Goal: Task Accomplishment & Management: Use online tool/utility

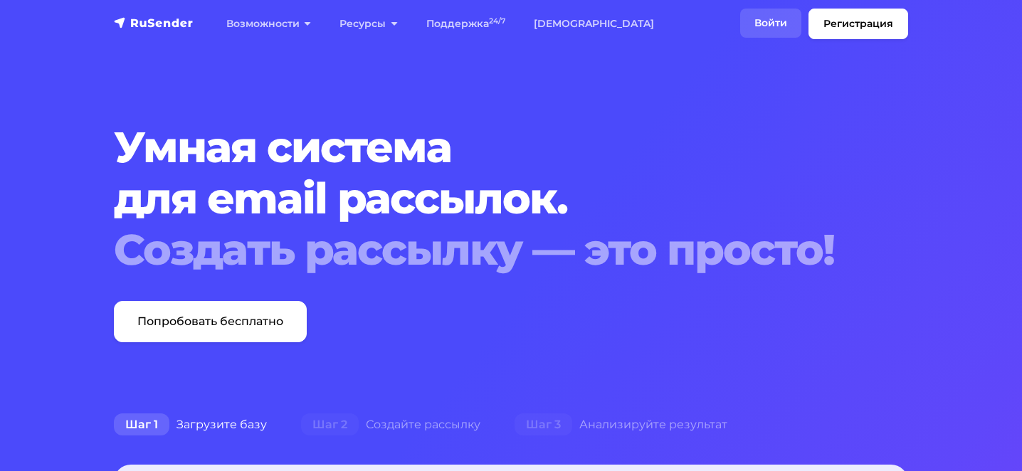
click at [782, 14] on link "Войти" at bounding box center [770, 23] width 61 height 29
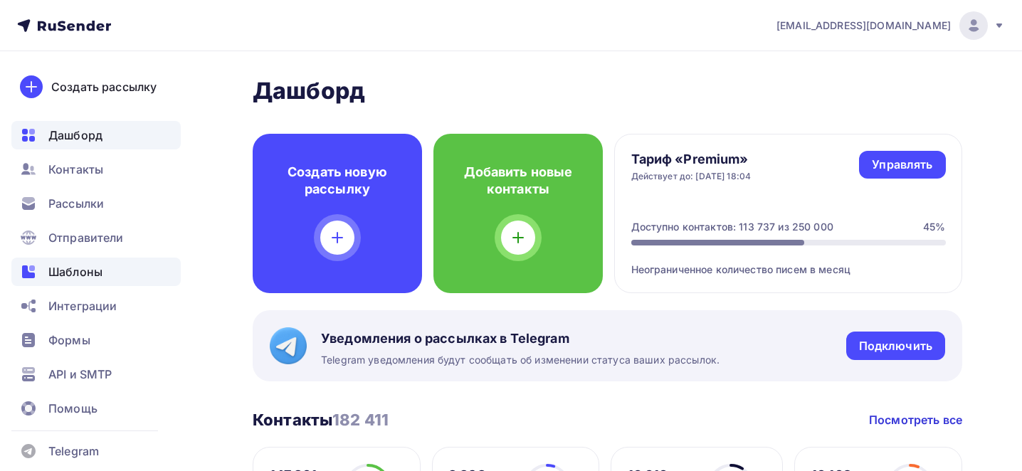
click at [130, 279] on div "Шаблоны" at bounding box center [95, 272] width 169 height 28
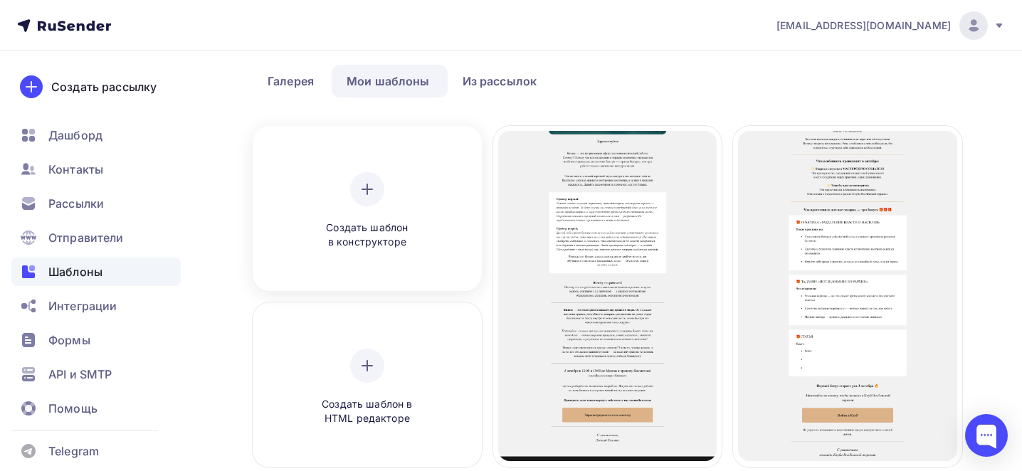
scroll to position [73, 0]
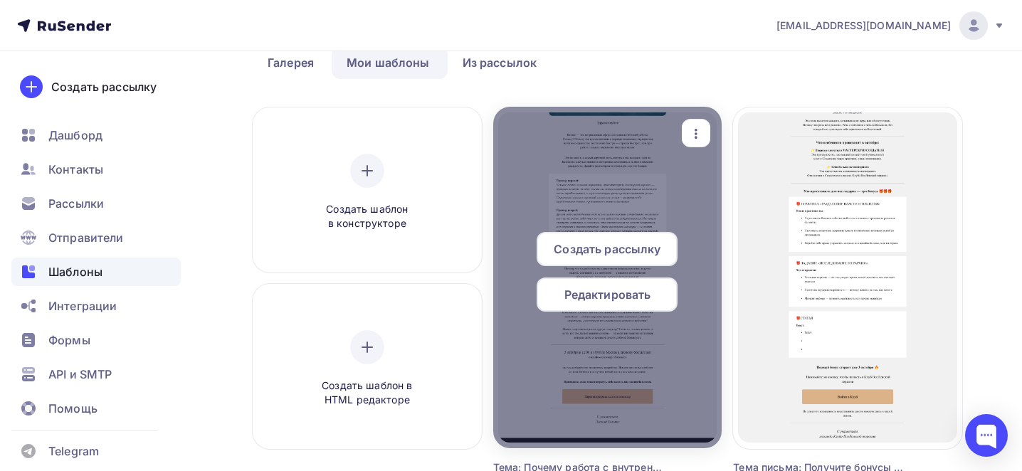
click at [712, 132] on div at bounding box center [607, 278] width 229 height 342
click at [698, 135] on icon "button" at bounding box center [696, 133] width 17 height 17
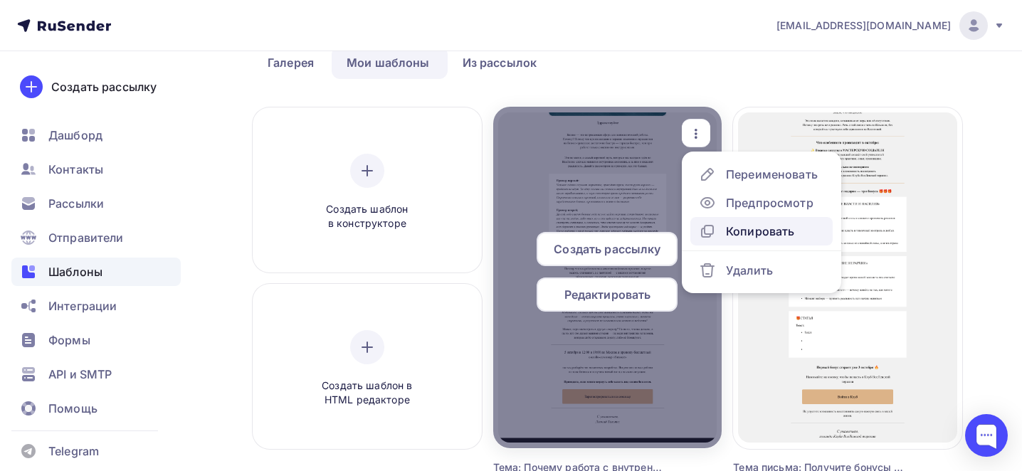
click at [753, 235] on div "Копировать" at bounding box center [760, 231] width 68 height 17
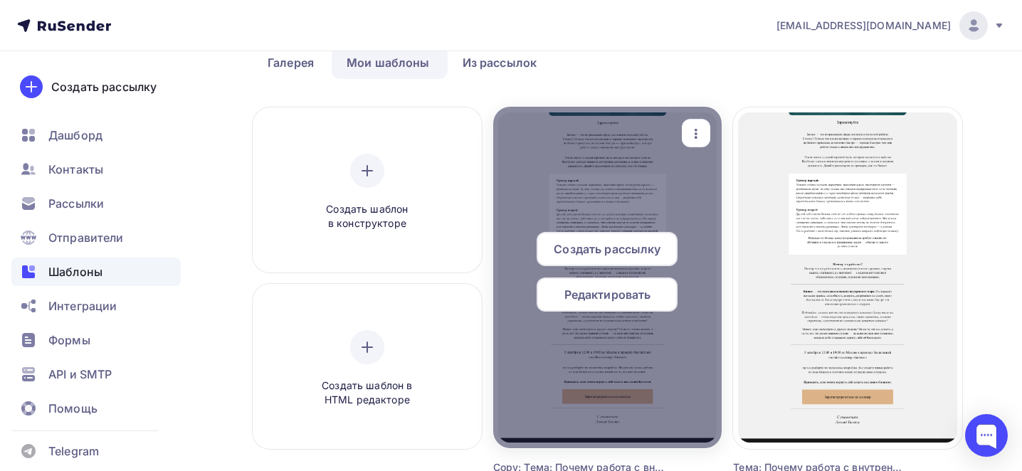
click at [691, 129] on icon "button" at bounding box center [696, 133] width 17 height 17
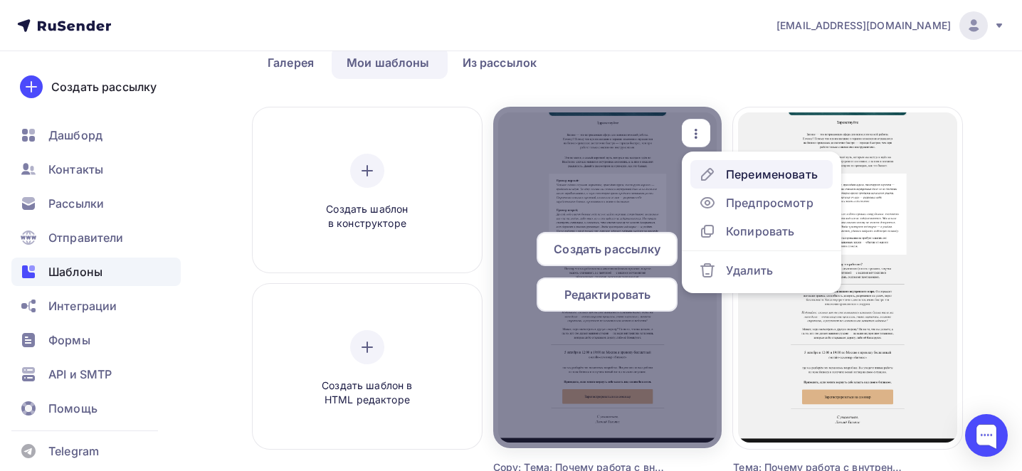
click at [724, 170] on div "Переименовать" at bounding box center [758, 174] width 119 height 17
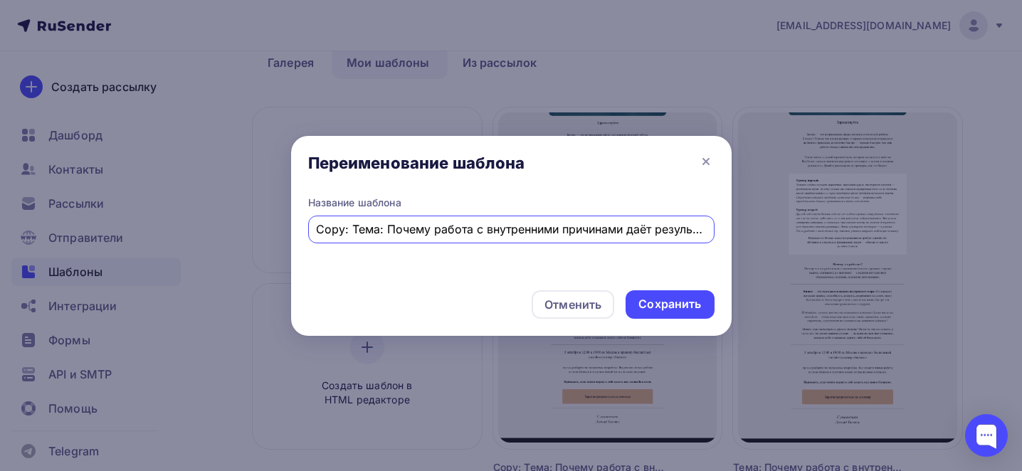
scroll to position [0, 63]
click at [564, 231] on input "Copy: Тема: Почему работа с внутренними причинами даёт результат в бизнесе" at bounding box center [511, 229] width 390 height 17
paste input "Тема: Встреча «вопрос–ответ» 6 октября в 19:00"
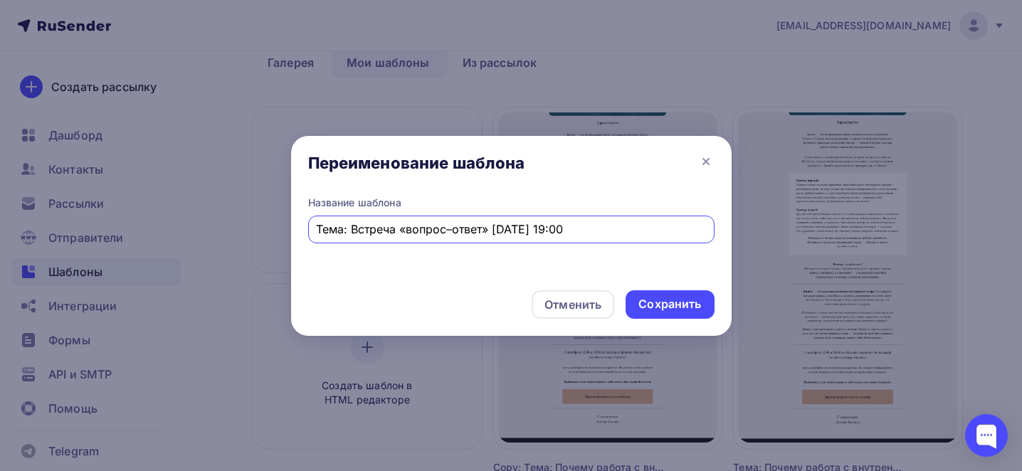
scroll to position [0, 0]
type input "Тема: Встреча «вопрос–ответ» 6 октября в 19:00"
click at [679, 299] on div "Сохранить" at bounding box center [669, 304] width 63 height 16
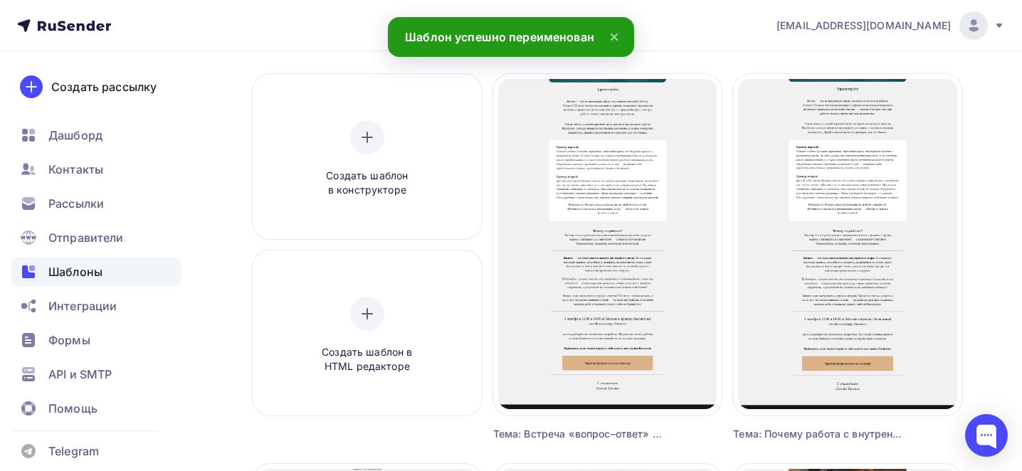
scroll to position [121, 0]
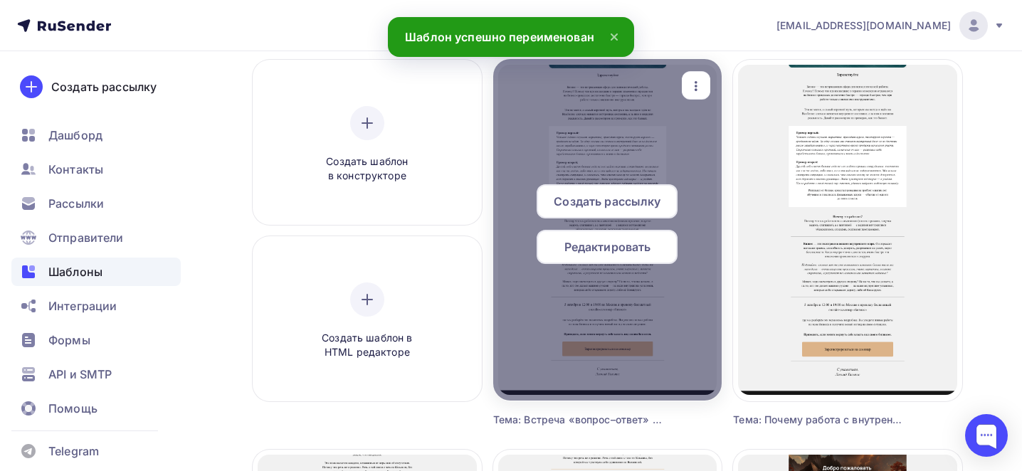
click at [618, 253] on span "Редактировать" at bounding box center [607, 246] width 87 height 17
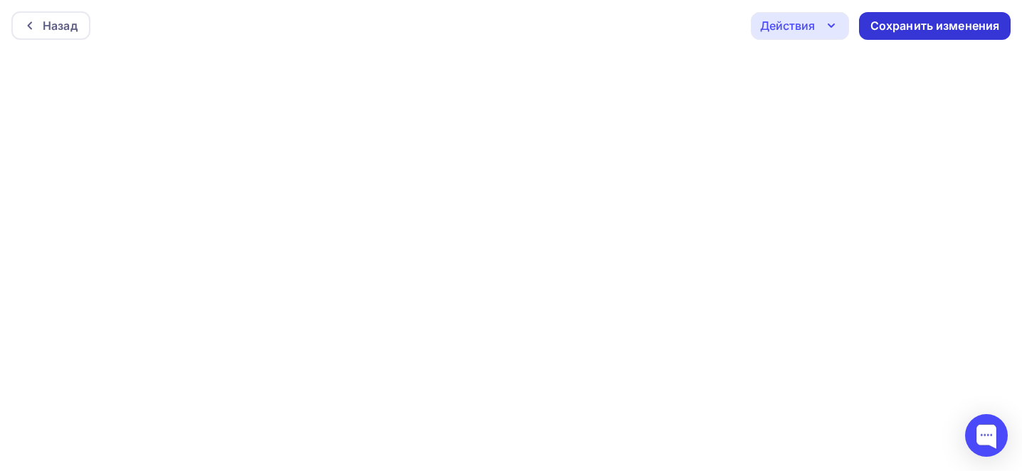
click at [932, 25] on div "Сохранить изменения" at bounding box center [935, 26] width 130 height 16
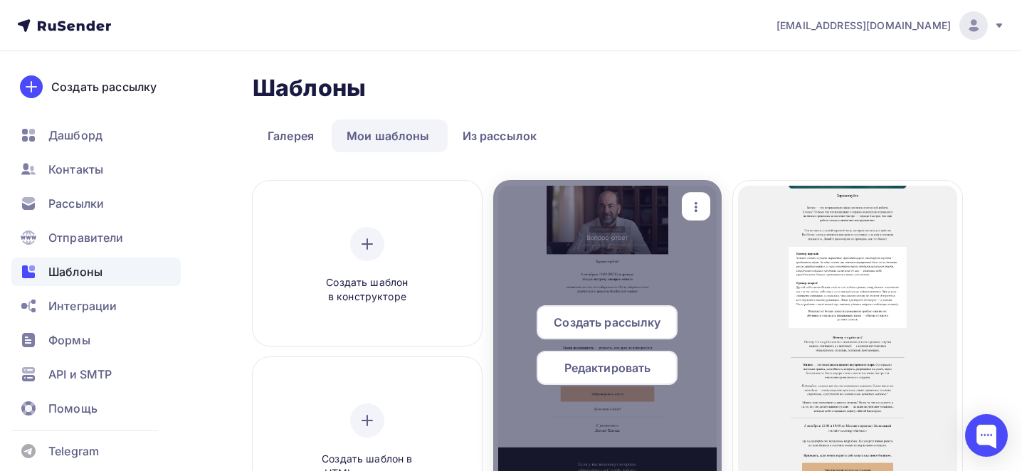
scroll to position [19, 0]
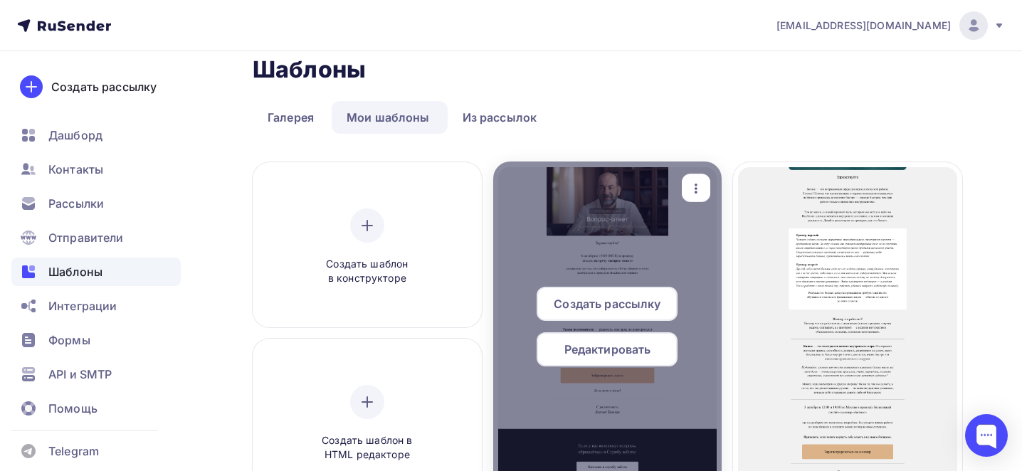
click at [699, 186] on icon "button" at bounding box center [696, 188] width 17 height 17
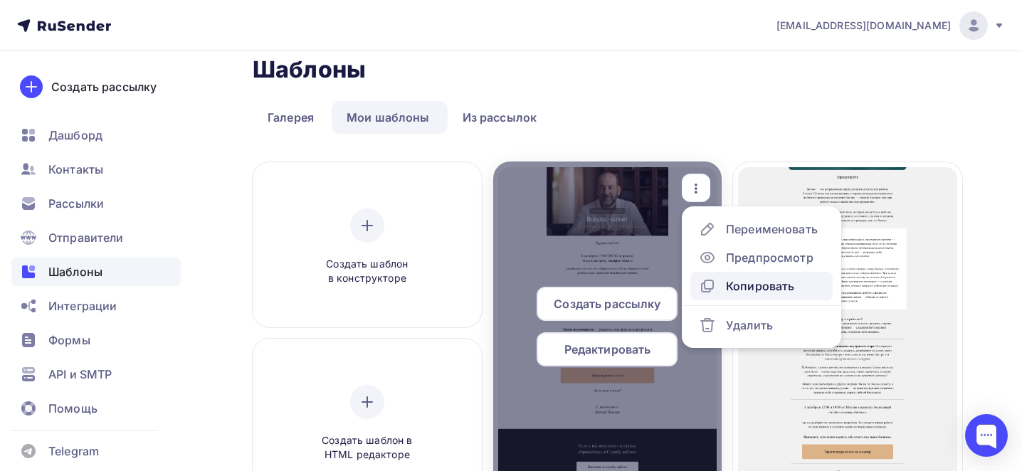
click at [731, 288] on div "Копировать" at bounding box center [760, 286] width 68 height 17
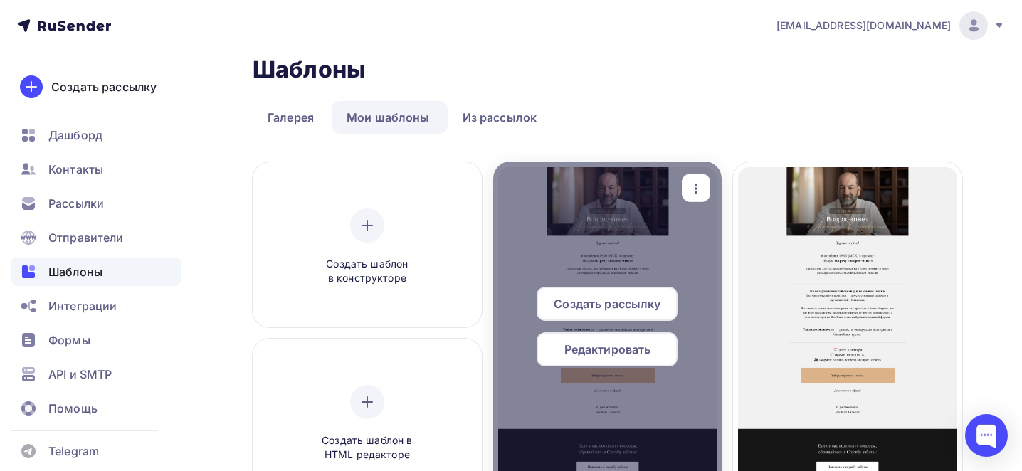
click at [693, 180] on icon "button" at bounding box center [696, 188] width 17 height 17
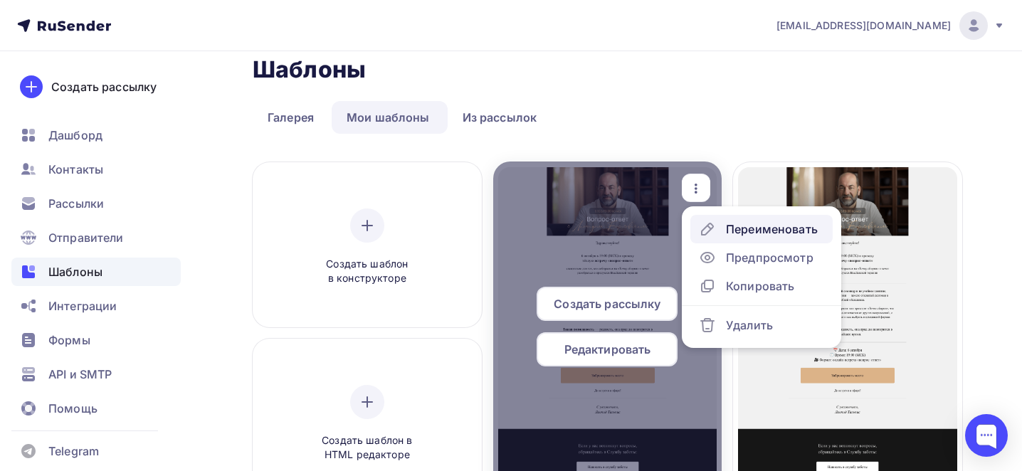
click at [714, 219] on link "Переименовать" at bounding box center [761, 229] width 142 height 28
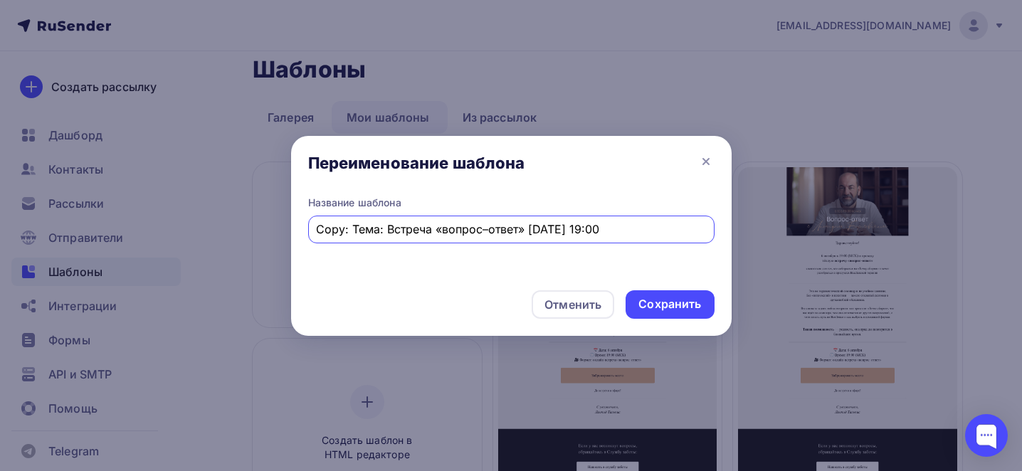
click at [621, 231] on input "Copy: Тема: Встреча «вопрос–ответ» 6 октября в 19:00" at bounding box center [511, 229] width 390 height 17
paste input "Тема письма: Супервизия, полностью посвящённая работе с метафорическими картами!"
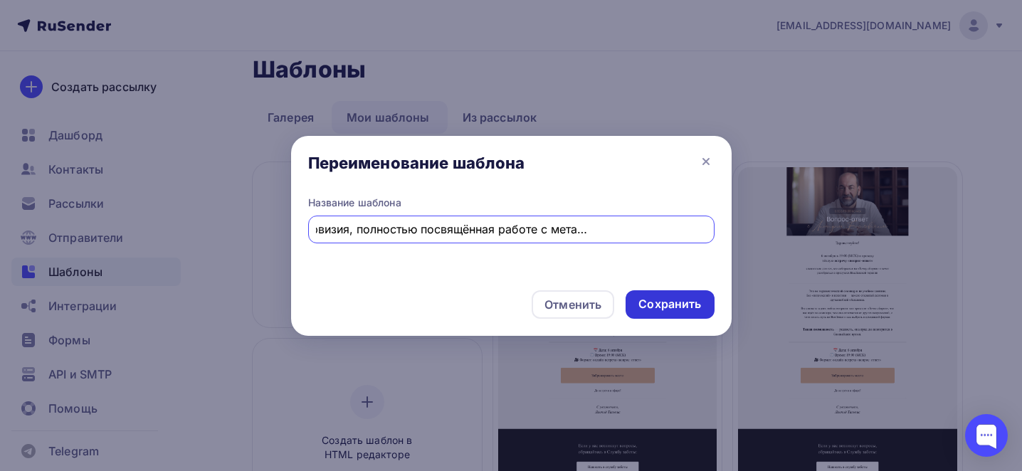
type input "Тема письма: Супервизия, полностью посвящённая работе с метафорическими картами!"
click at [685, 310] on div "Сохранить" at bounding box center [669, 304] width 63 height 16
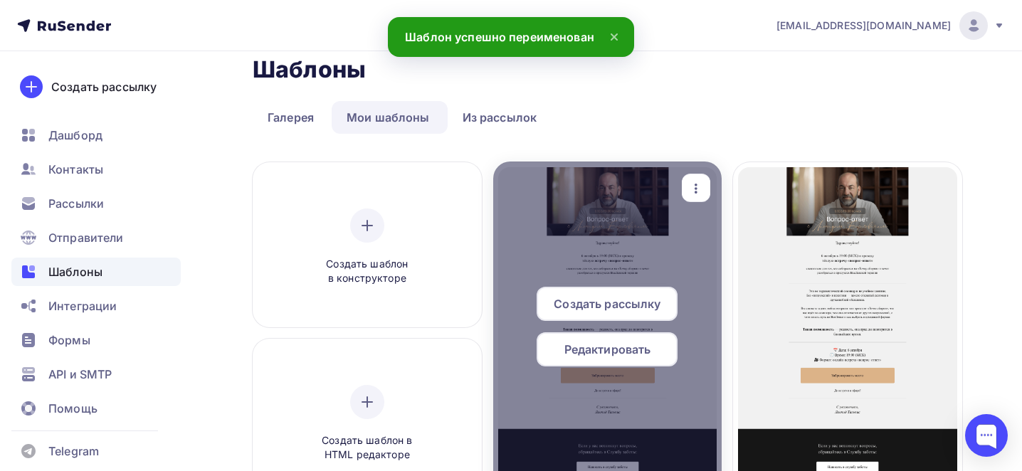
click at [616, 353] on span "Редактировать" at bounding box center [607, 349] width 87 height 17
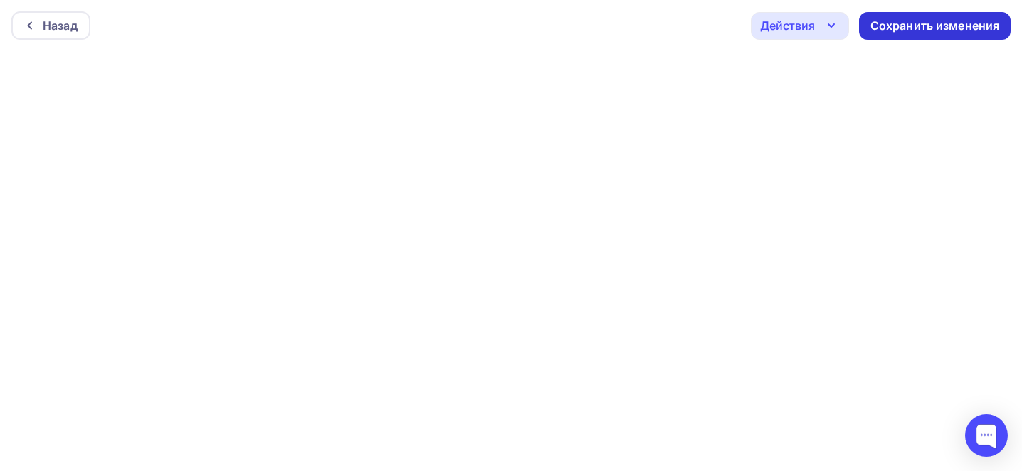
click at [875, 28] on div "Сохранить изменения" at bounding box center [935, 26] width 130 height 16
